Goal: Information Seeking & Learning: Learn about a topic

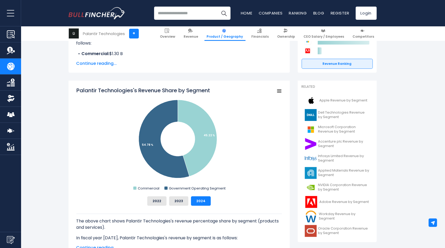
scroll to position [105, 0]
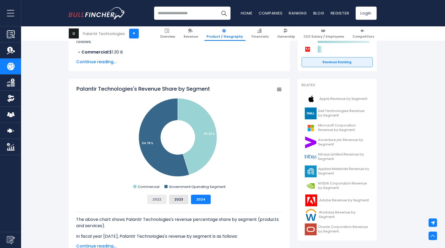
click at [153, 198] on button "2022" at bounding box center [156, 198] width 19 height 9
click at [176, 198] on button "2023" at bounding box center [178, 198] width 19 height 9
click at [197, 199] on button "2024" at bounding box center [201, 198] width 20 height 9
click at [160, 199] on button "2022" at bounding box center [156, 198] width 19 height 9
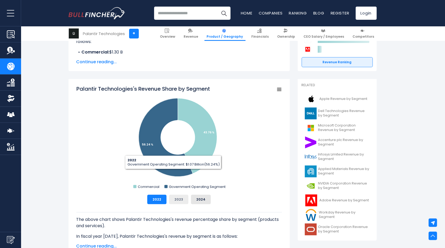
click at [178, 199] on button "2023" at bounding box center [178, 198] width 19 height 9
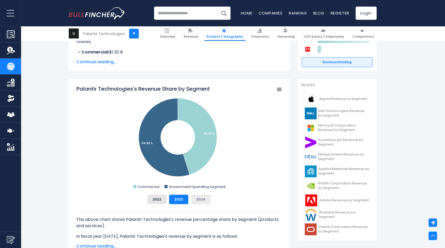
click at [204, 202] on button "2024" at bounding box center [201, 198] width 20 height 9
click at [205, 200] on button "2024" at bounding box center [201, 198] width 20 height 9
click at [176, 199] on button "2023" at bounding box center [178, 198] width 19 height 9
click at [201, 200] on button "2024" at bounding box center [201, 198] width 20 height 9
